Goal: Find specific page/section: Find specific page/section

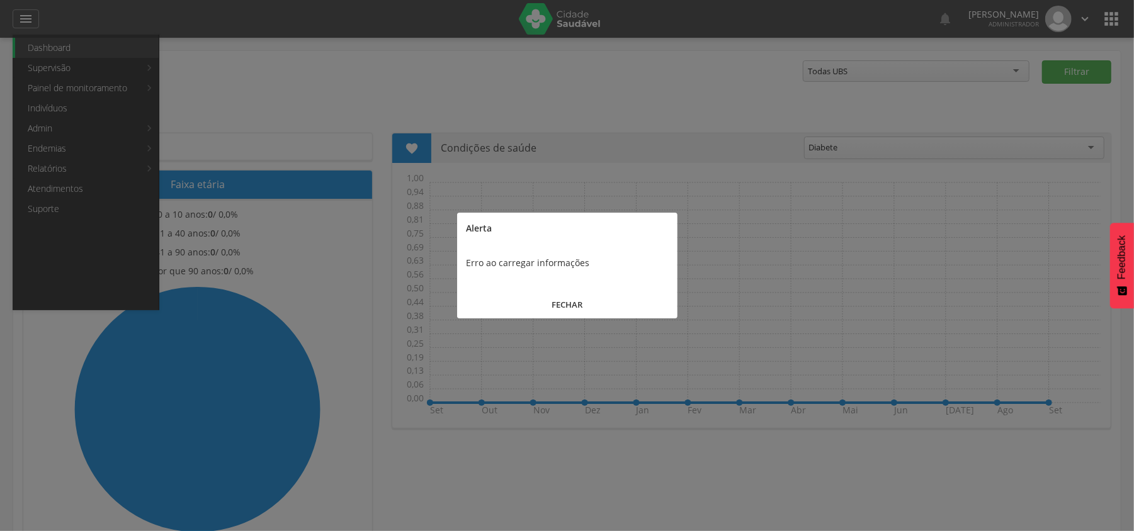
drag, startPoint x: 562, startPoint y: 298, endPoint x: 525, endPoint y: 293, distance: 36.8
click at [562, 297] on button "FECHAR" at bounding box center [567, 305] width 220 height 27
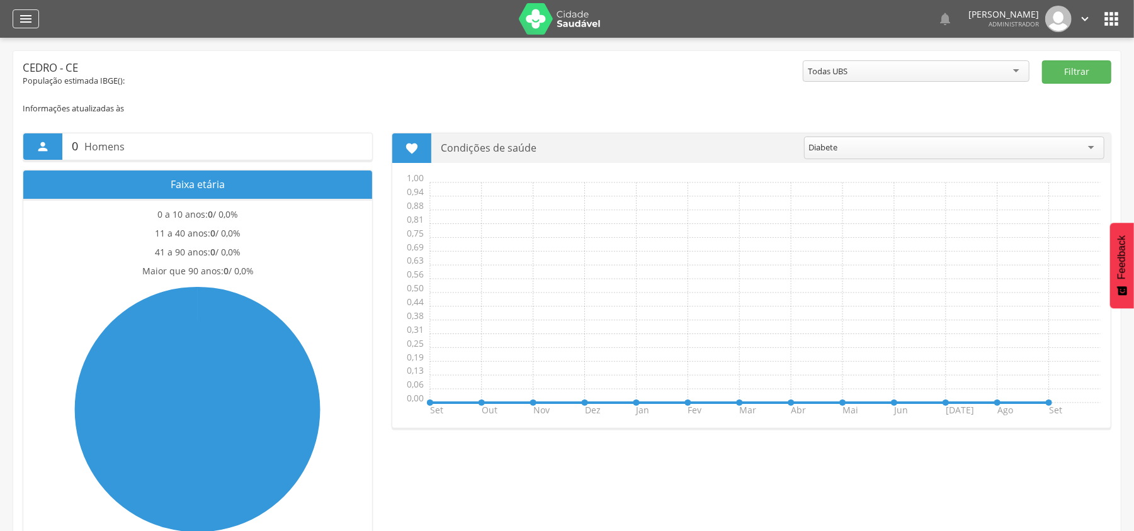
click at [29, 16] on icon "" at bounding box center [25, 18] width 15 height 15
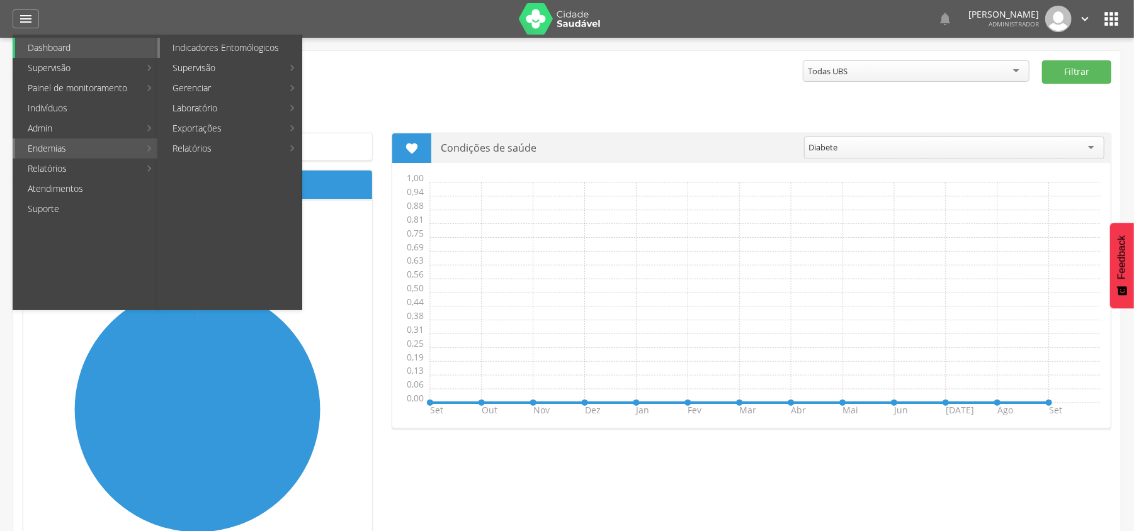
click at [220, 47] on link "Indicadores Entomólogicos" at bounding box center [231, 48] width 142 height 20
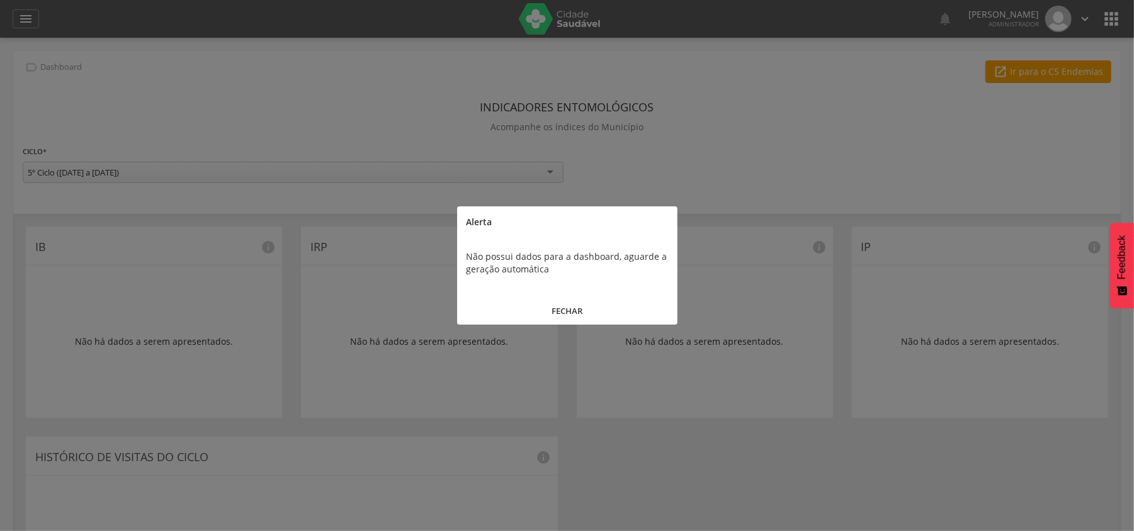
click at [564, 307] on button "FECHAR" at bounding box center [567, 311] width 220 height 27
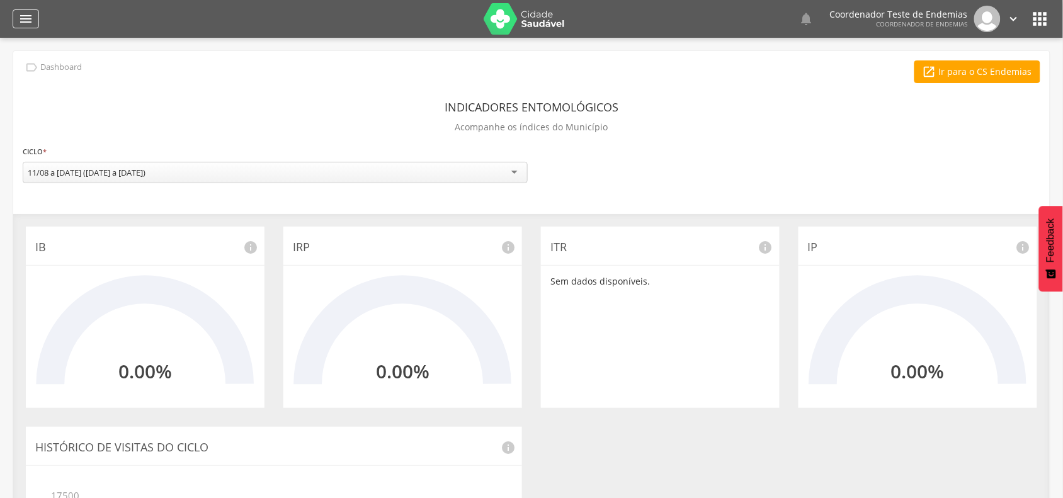
click at [23, 14] on icon "" at bounding box center [25, 18] width 15 height 15
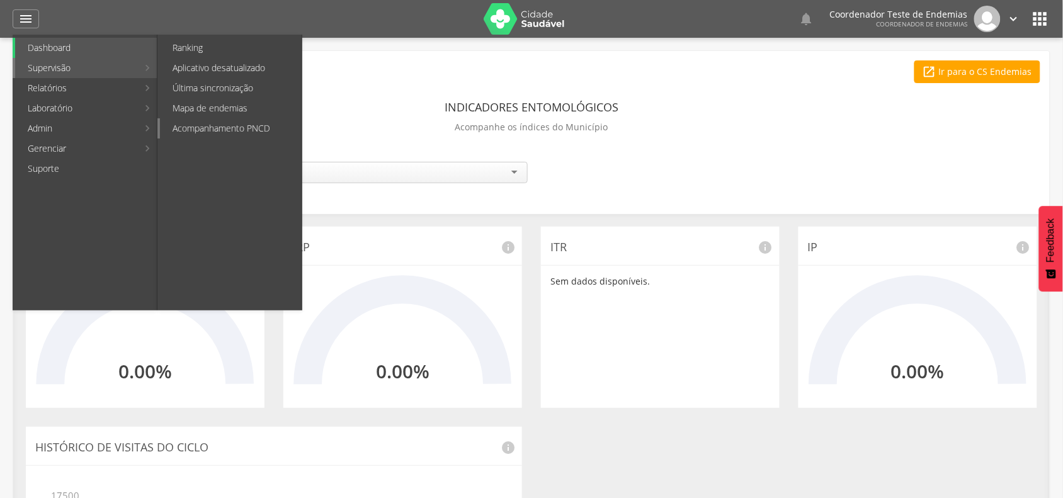
click at [203, 128] on link "Acompanhamento PNCD" at bounding box center [231, 128] width 142 height 20
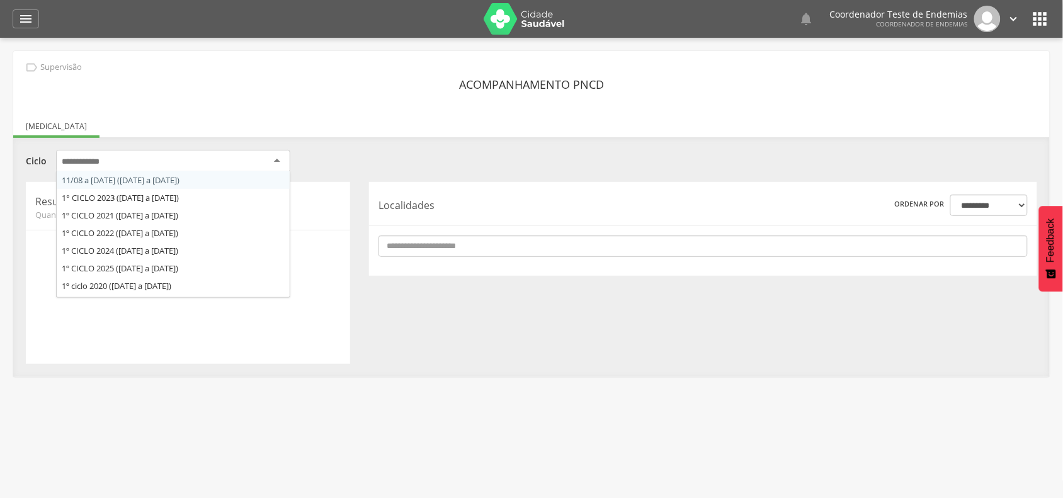
click at [212, 164] on div at bounding box center [173, 161] width 234 height 23
